Goal: Task Accomplishment & Management: Use online tool/utility

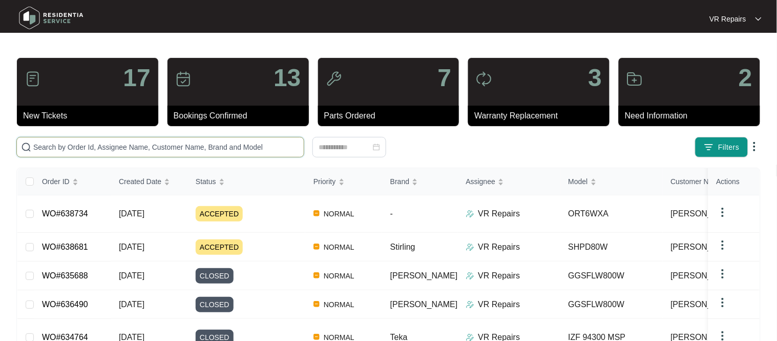
click at [81, 142] on input "text" at bounding box center [166, 146] width 266 height 11
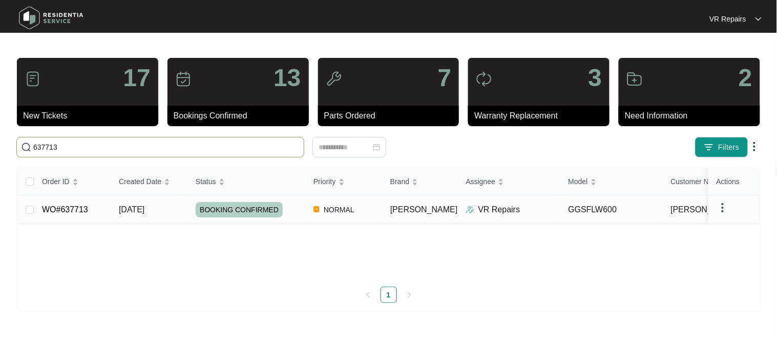
type input "637713"
click at [86, 210] on link "WO#637713" at bounding box center [65, 209] width 46 height 9
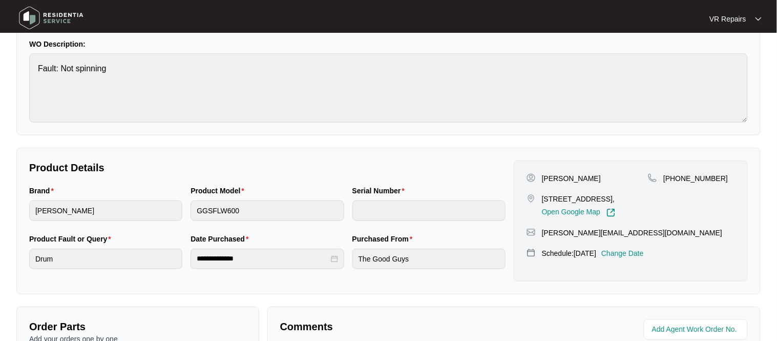
scroll to position [157, 0]
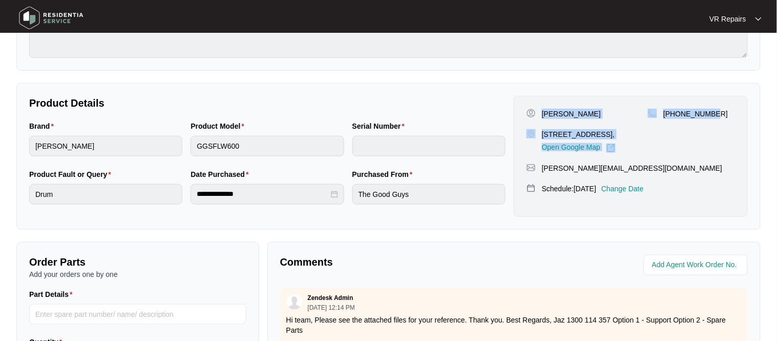
drag, startPoint x: 542, startPoint y: 112, endPoint x: 718, endPoint y: 119, distance: 175.3
click at [718, 119] on div "[PERSON_NAME] [STREET_ADDRESS], Open Google Map [PHONE_NUMBER]" at bounding box center [631, 131] width 208 height 44
copy div "[PERSON_NAME] [STREET_ADDRESS], Open Google Map [PHONE_NUMBER]"
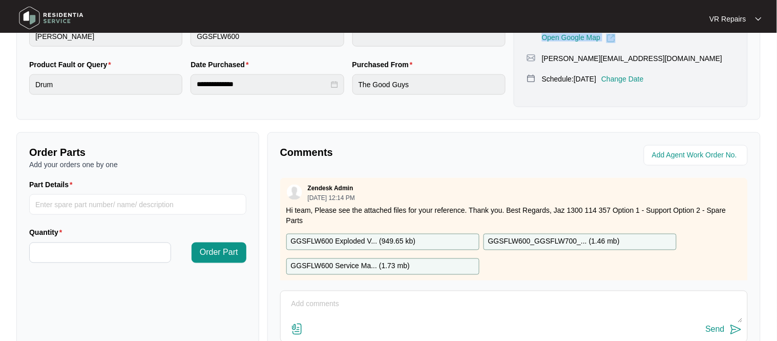
scroll to position [339, 0]
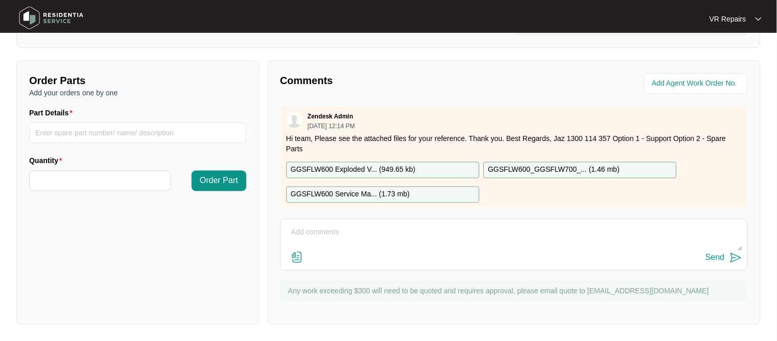
click at [326, 230] on textarea at bounding box center [514, 237] width 456 height 27
paste textarea "Investigated the washing machine, and found the belt had slipped off the back o…"
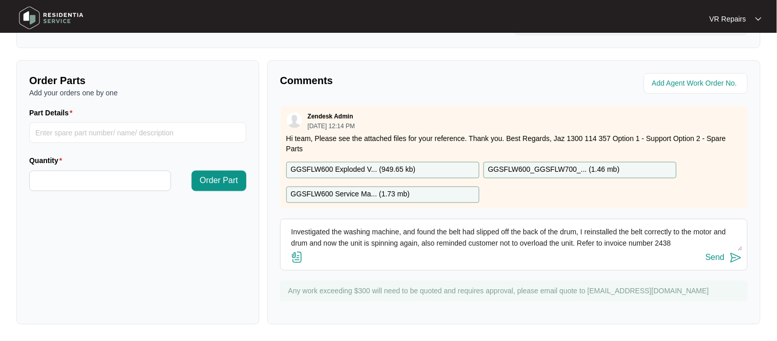
type textarea "Investigated the washing machine, and found the belt had slipped off the back o…"
click at [720, 257] on div "Send" at bounding box center [715, 257] width 19 height 9
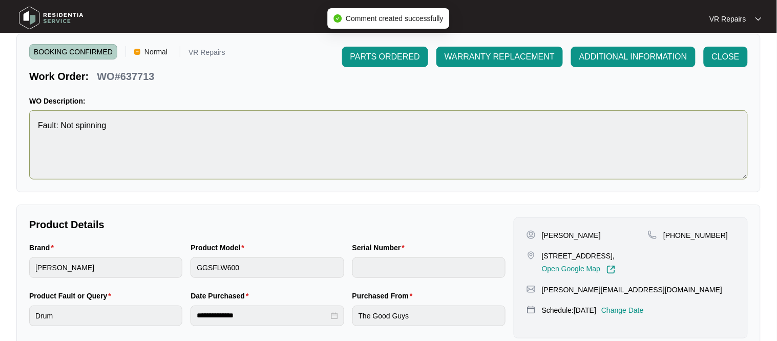
scroll to position [0, 0]
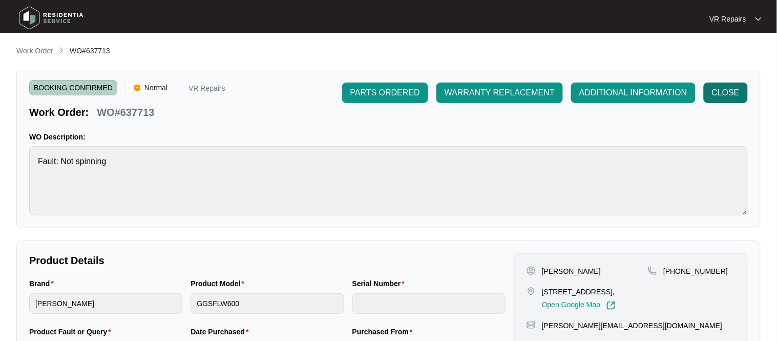
click at [718, 93] on span "CLOSE" at bounding box center [726, 93] width 28 height 12
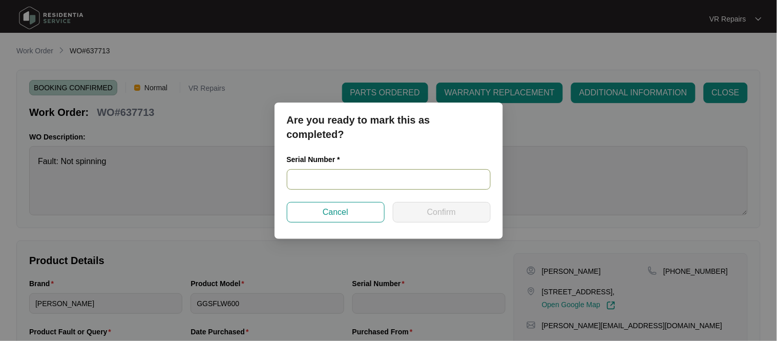
paste input "540S53784014C175S00060"
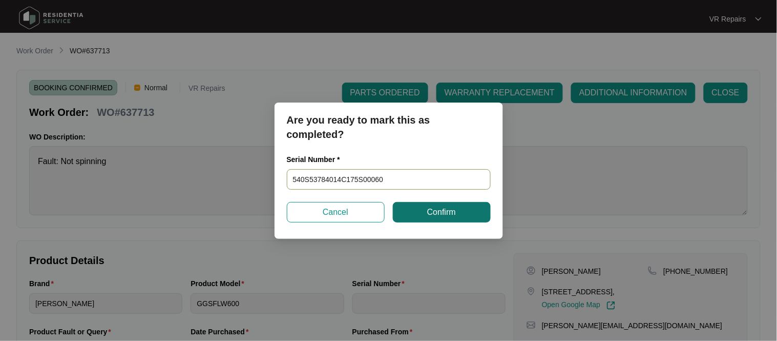
type input "540S53784014C175S00060"
click at [444, 212] on span "Confirm" at bounding box center [441, 212] width 29 height 12
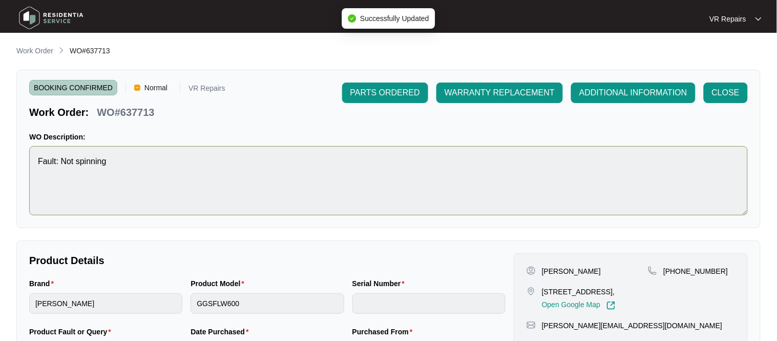
type input "540S53784014C175S00060"
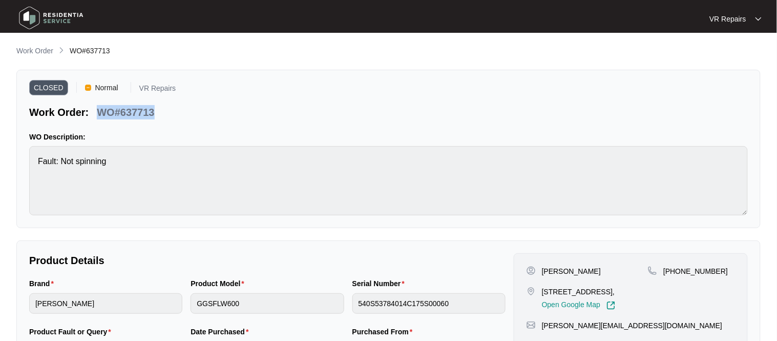
drag, startPoint x: 155, startPoint y: 112, endPoint x: 101, endPoint y: 118, distance: 54.1
click at [101, 118] on div "WO#637713" at bounding box center [126, 110] width 66 height 18
copy p "WO#637713"
click at [43, 52] on p "Work Order" at bounding box center [34, 51] width 37 height 10
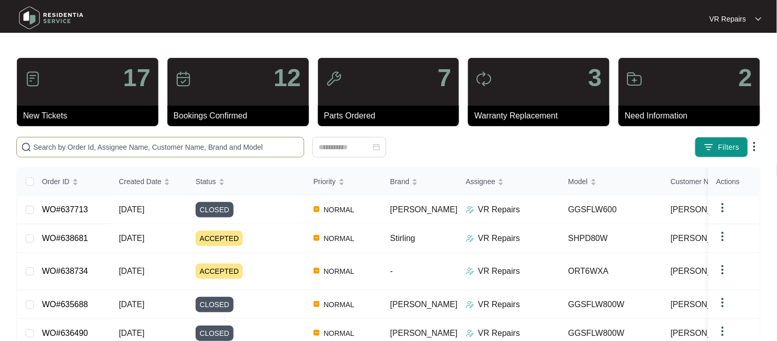
click at [101, 147] on input "text" at bounding box center [166, 146] width 266 height 11
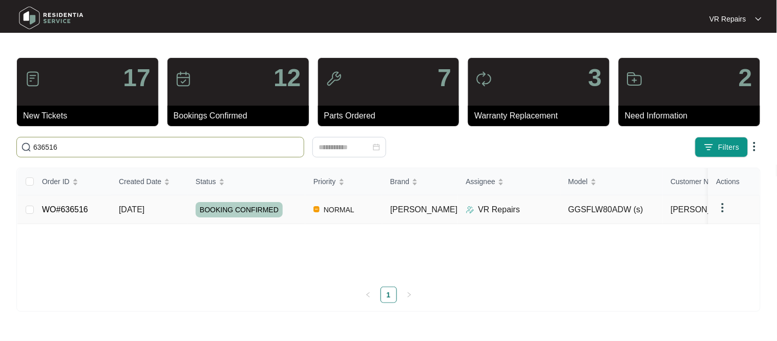
type input "636516"
click at [59, 208] on link "WO#636516" at bounding box center [65, 209] width 46 height 9
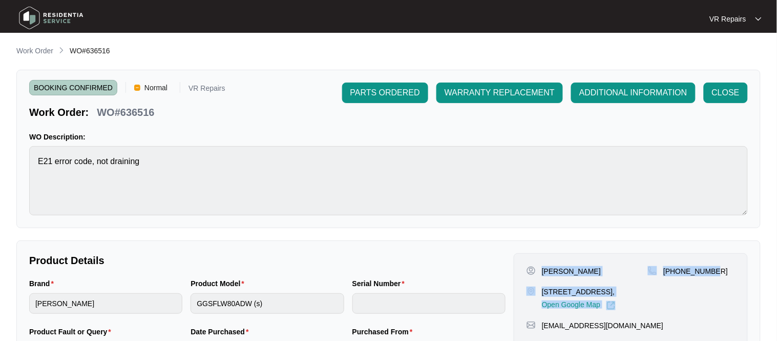
drag, startPoint x: 543, startPoint y: 269, endPoint x: 714, endPoint y: 274, distance: 170.6
click at [714, 274] on div "[PERSON_NAME] [STREET_ADDRESS], Open Google Map [PHONE_NUMBER]" at bounding box center [631, 288] width 208 height 44
copy div "[PERSON_NAME] [STREET_ADDRESS], Open Google Map [PHONE_NUMBER]"
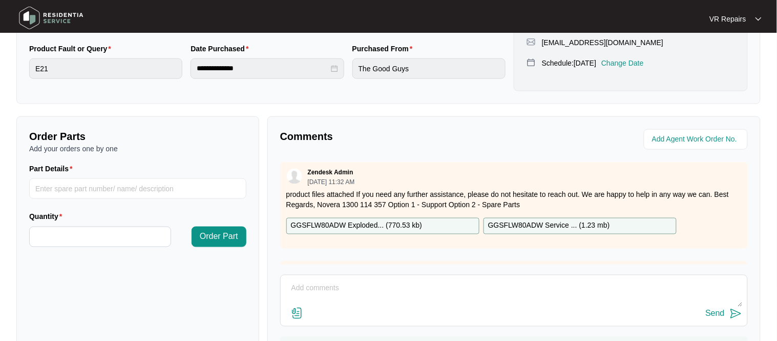
scroll to position [339, 0]
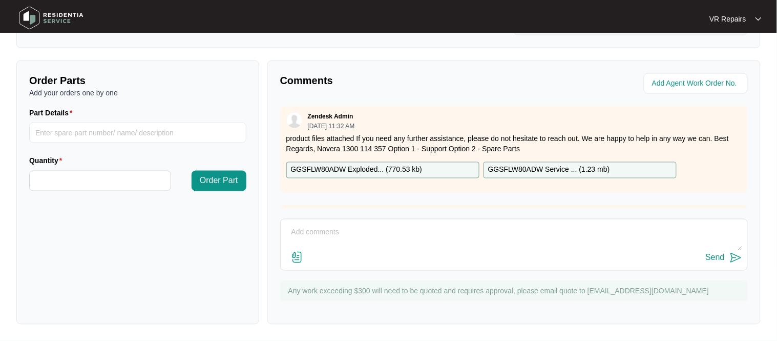
click at [323, 226] on textarea at bounding box center [514, 237] width 456 height 27
paste textarea "Investigated the washing machine, and found a small object inside the drain pum…"
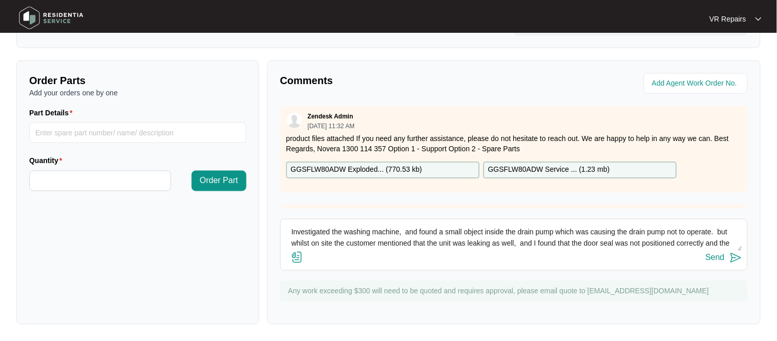
scroll to position [30, 0]
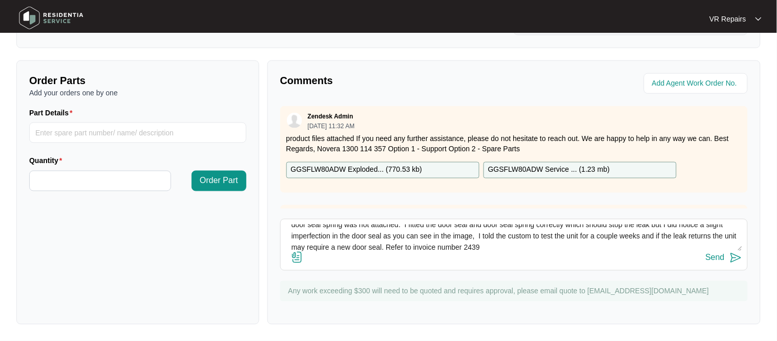
type textarea "Investigated the washing machine, and found a small object inside the drain pum…"
click at [295, 258] on img at bounding box center [297, 257] width 12 height 12
click at [0, 0] on input "file" at bounding box center [0, 0] width 0 height 0
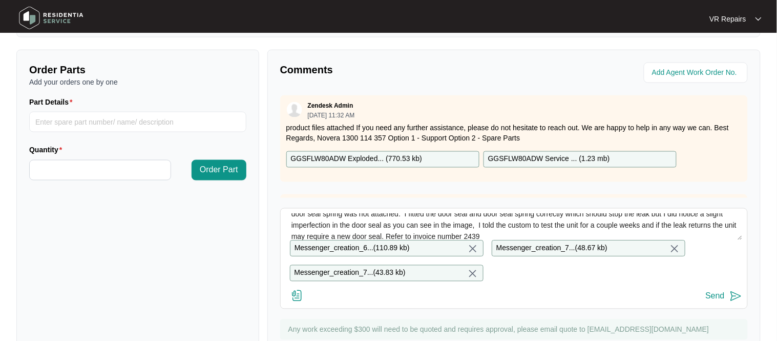
scroll to position [350, 0]
click at [719, 294] on div "Send" at bounding box center [715, 294] width 19 height 9
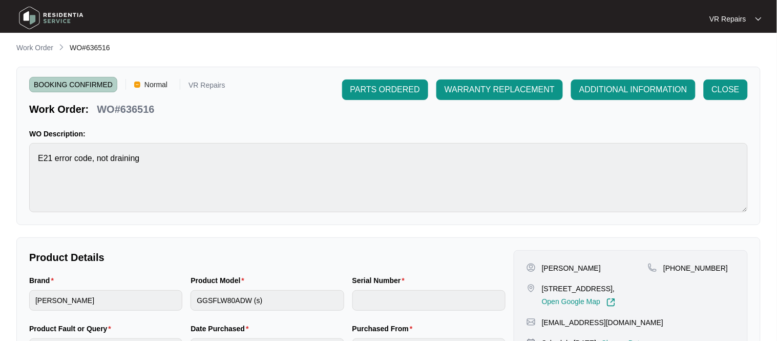
scroll to position [1, 0]
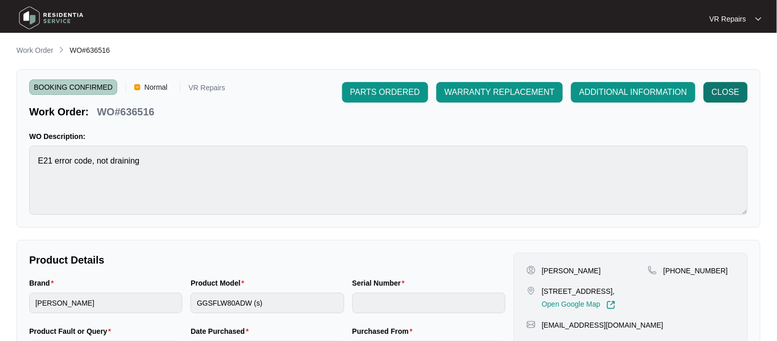
click at [719, 100] on button "CLOSE" at bounding box center [726, 92] width 44 height 20
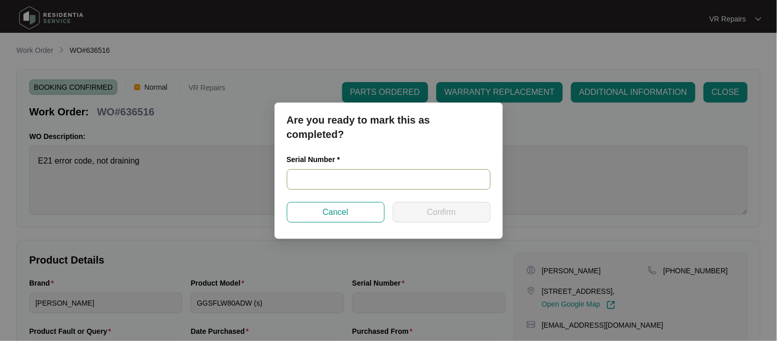
paste input "540K334190136265K00125"
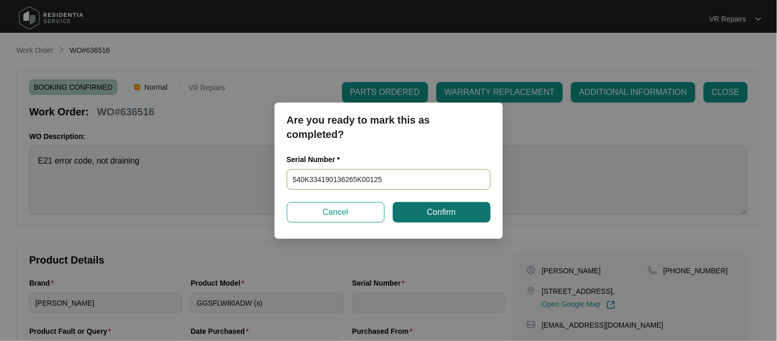
type input "540K334190136265K00125"
click at [430, 216] on span "Confirm" at bounding box center [441, 212] width 29 height 12
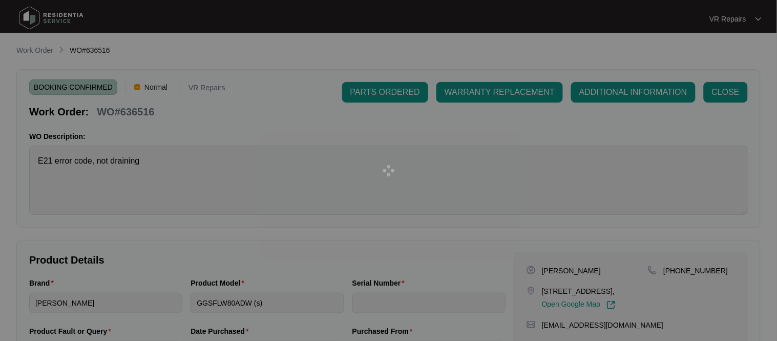
type input "540K334190136265K00125"
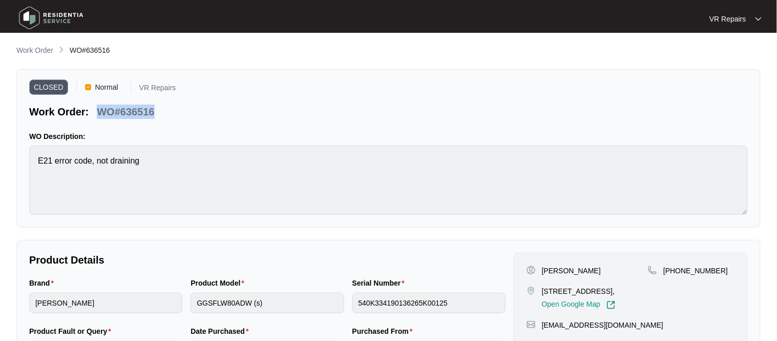
drag, startPoint x: 155, startPoint y: 111, endPoint x: 100, endPoint y: 111, distance: 54.3
click at [100, 111] on div "WO#636516" at bounding box center [126, 110] width 66 height 18
copy p "WO#636516"
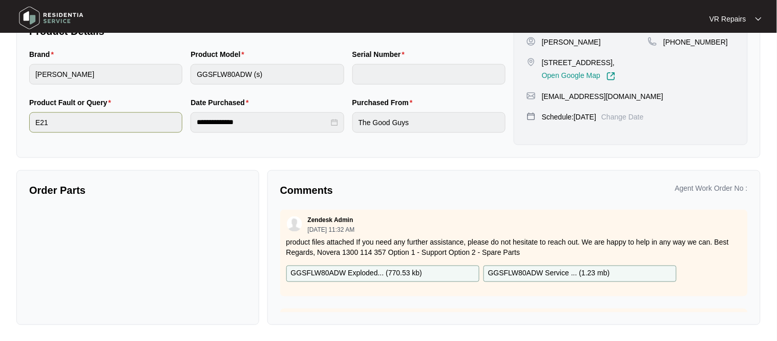
scroll to position [0, 0]
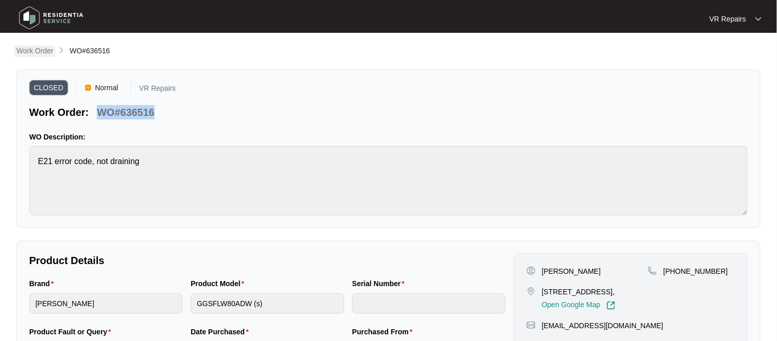
click at [41, 49] on p "Work Order" at bounding box center [34, 51] width 37 height 10
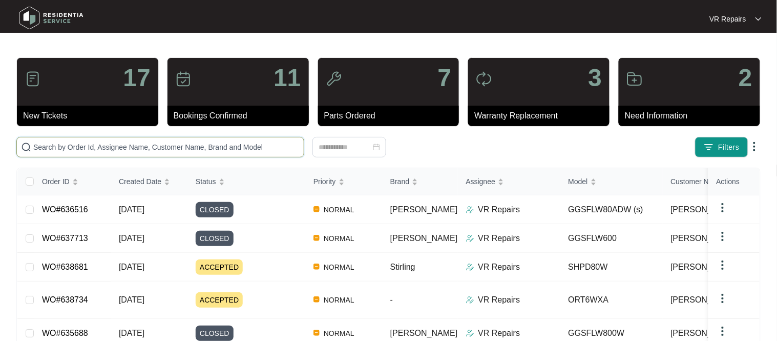
click at [102, 144] on input "text" at bounding box center [166, 146] width 266 height 11
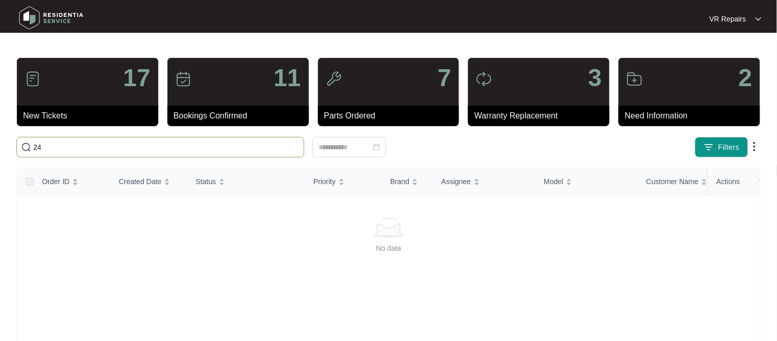
type input "2"
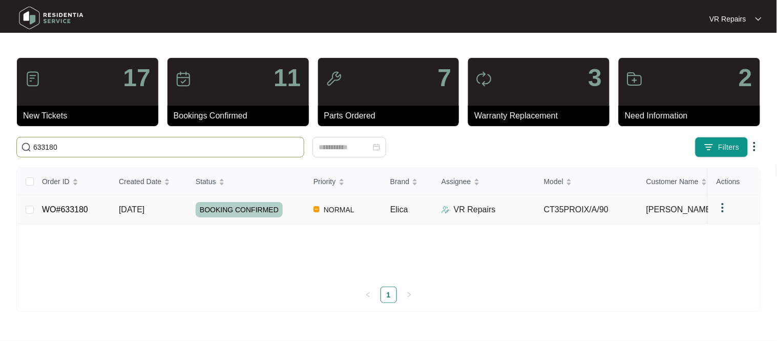
type input "633180"
click at [67, 215] on td "WO#633180" at bounding box center [72, 209] width 77 height 29
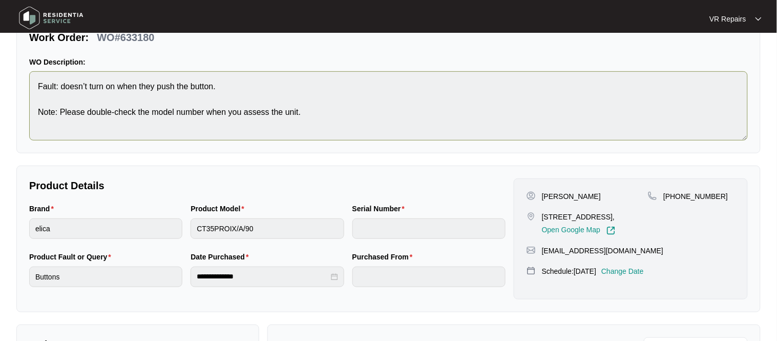
scroll to position [74, 0]
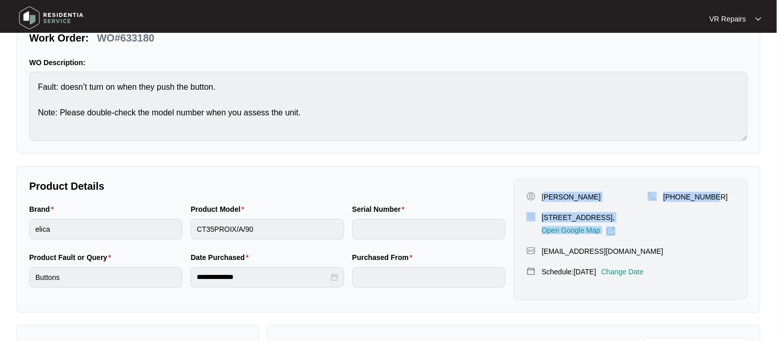
drag, startPoint x: 546, startPoint y: 197, endPoint x: 720, endPoint y: 199, distance: 174.2
click at [720, 199] on div "[PERSON_NAME] [STREET_ADDRESS], Open Google Map [PHONE_NUMBER]" at bounding box center [631, 214] width 208 height 44
copy div "[PERSON_NAME] [STREET_ADDRESS], Open Google Map [PHONE_NUMBER]"
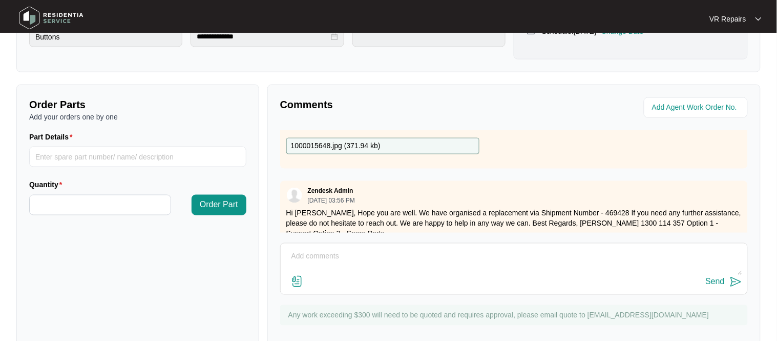
scroll to position [170, 0]
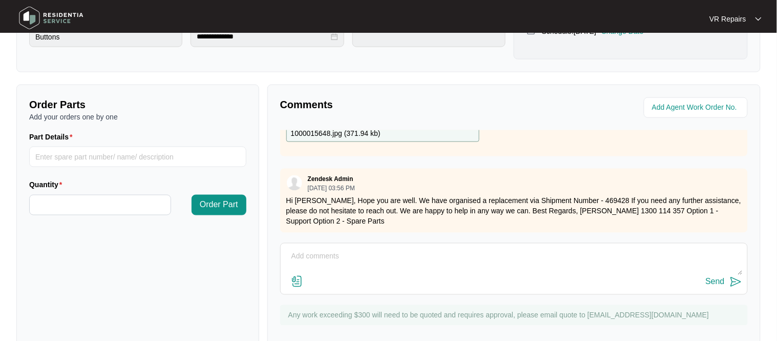
click at [302, 258] on textarea at bounding box center [514, 261] width 456 height 27
paste textarea "Attended customers property to investigate the rangehood, and found that the un…"
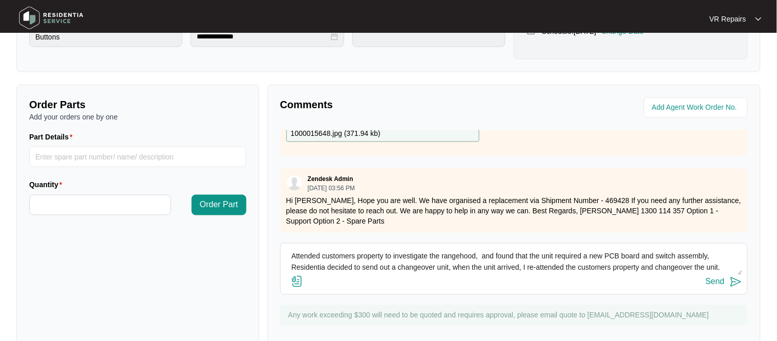
scroll to position [8, 0]
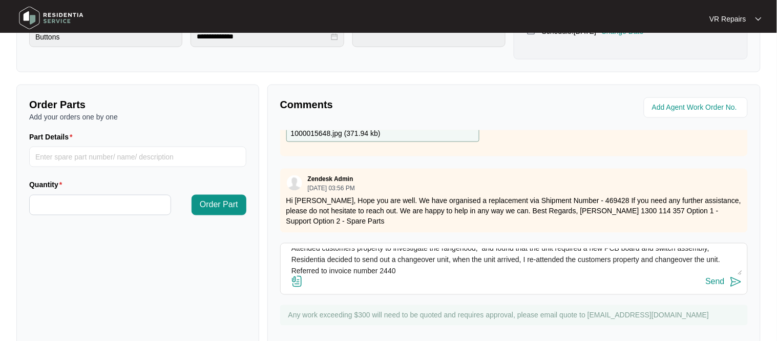
type textarea "Attended customers property to investigate the rangehood, and found that the un…"
click at [722, 279] on div "Send" at bounding box center [715, 281] width 19 height 9
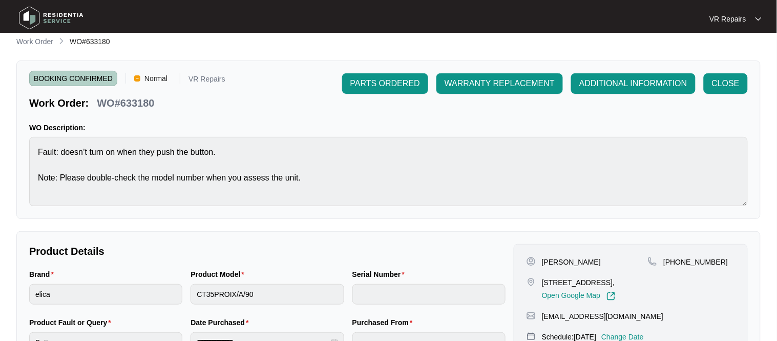
scroll to position [0, 0]
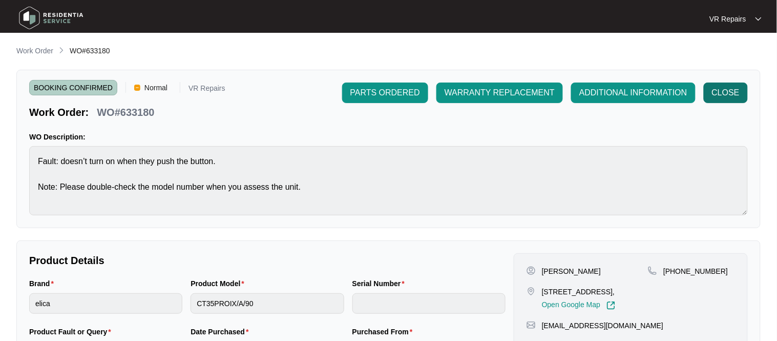
click at [724, 94] on span "CLOSE" at bounding box center [726, 93] width 28 height 12
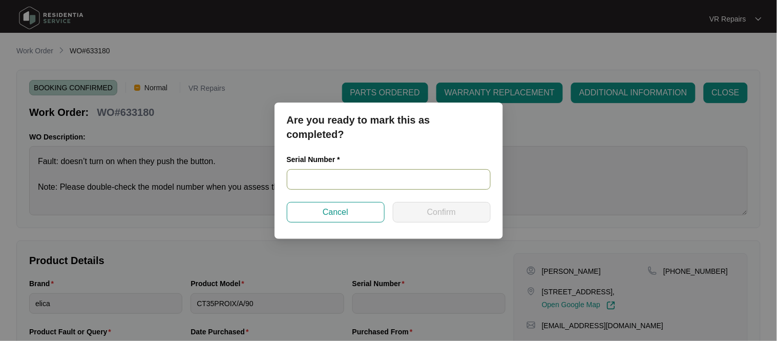
paste input "220800002"
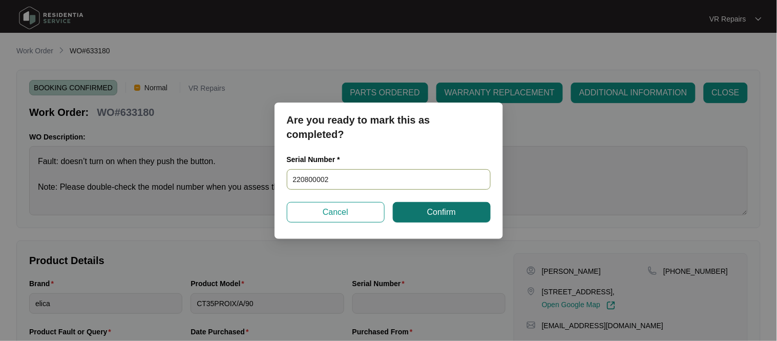
type input "220800002"
click at [421, 209] on button "Confirm" at bounding box center [442, 212] width 98 height 20
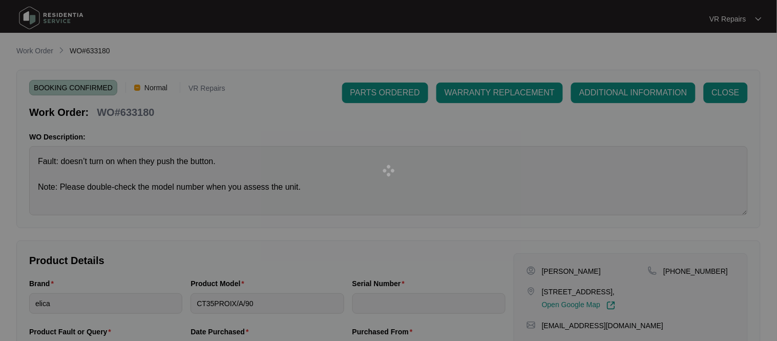
type input "220800002"
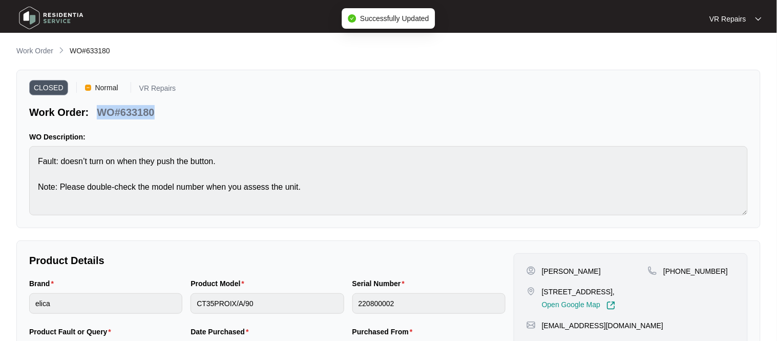
drag, startPoint x: 155, startPoint y: 114, endPoint x: 101, endPoint y: 110, distance: 53.9
click at [101, 110] on p "WO#633180" at bounding box center [125, 112] width 57 height 14
copy p "WO#633180"
